Goal: Book appointment/travel/reservation

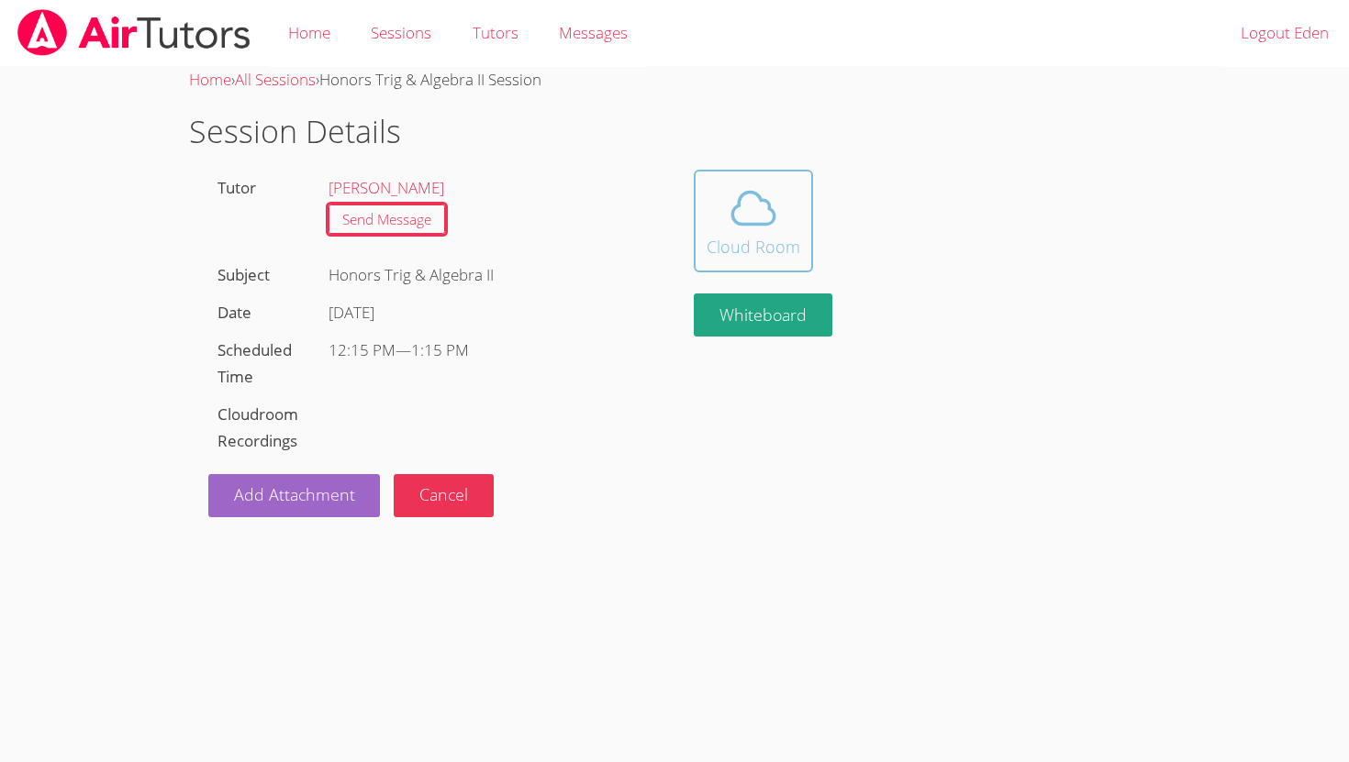
click at [761, 223] on icon at bounding box center [753, 208] width 42 height 32
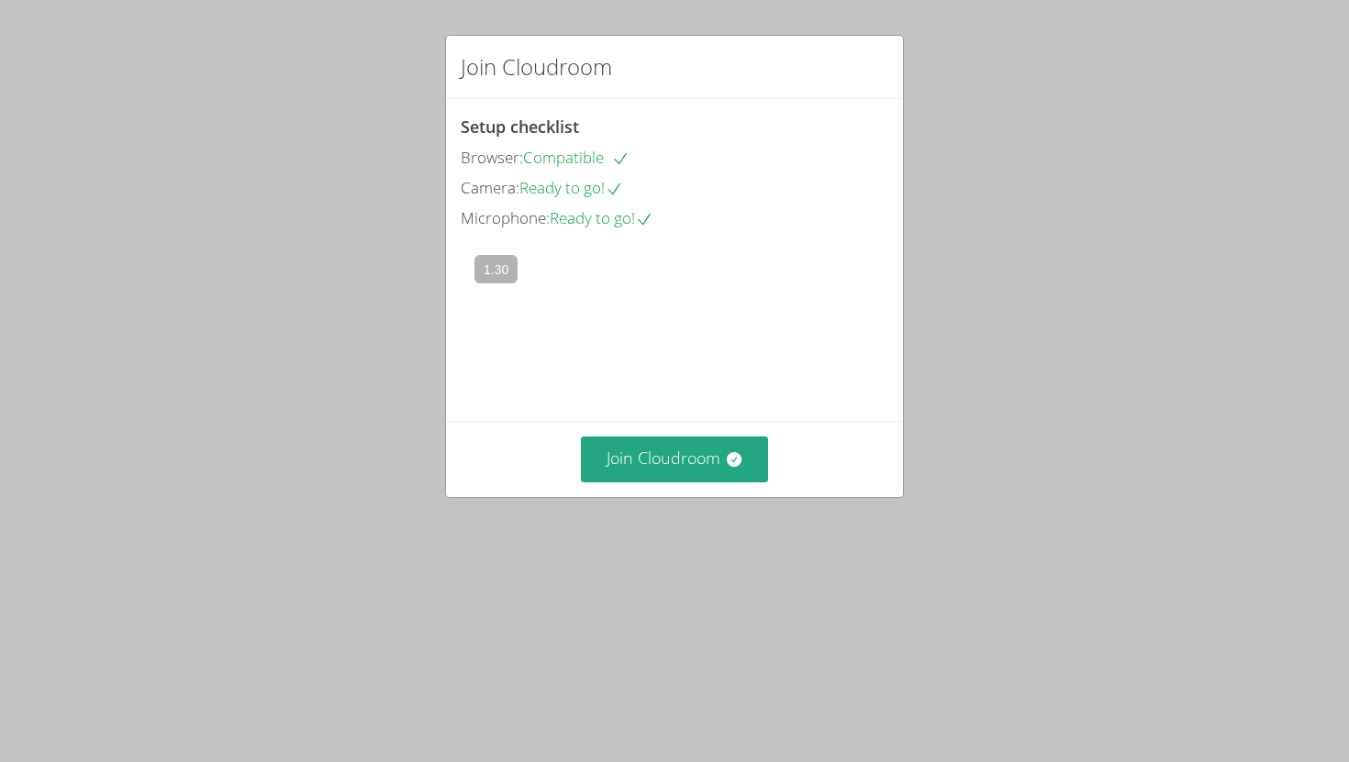
click at [631, 601] on div "Join Cloudroom Setup checklist Browser: Compatible Camera: Ready to go! Microph…" at bounding box center [674, 381] width 1349 height 762
click at [633, 496] on div "Join Cloudroom" at bounding box center [674, 458] width 457 height 75
click at [637, 482] on button "Join Cloudroom" at bounding box center [675, 459] width 188 height 45
